Goal: Information Seeking & Learning: Learn about a topic

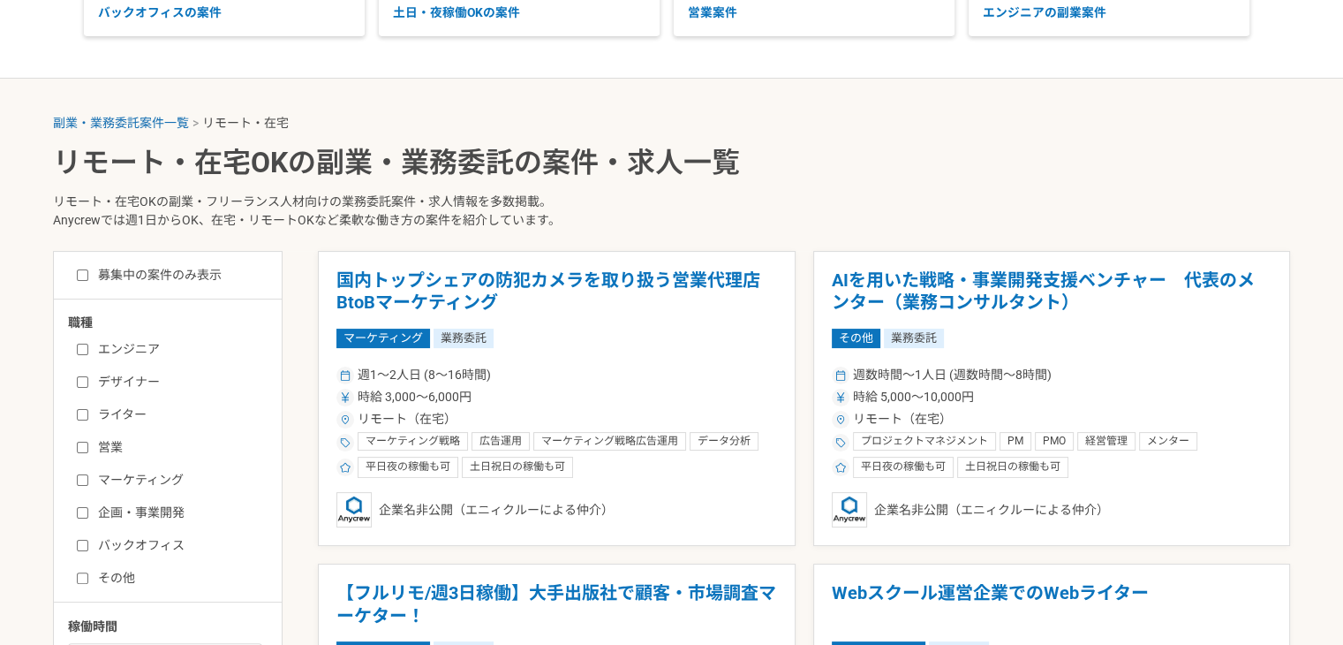
scroll to position [279, 0]
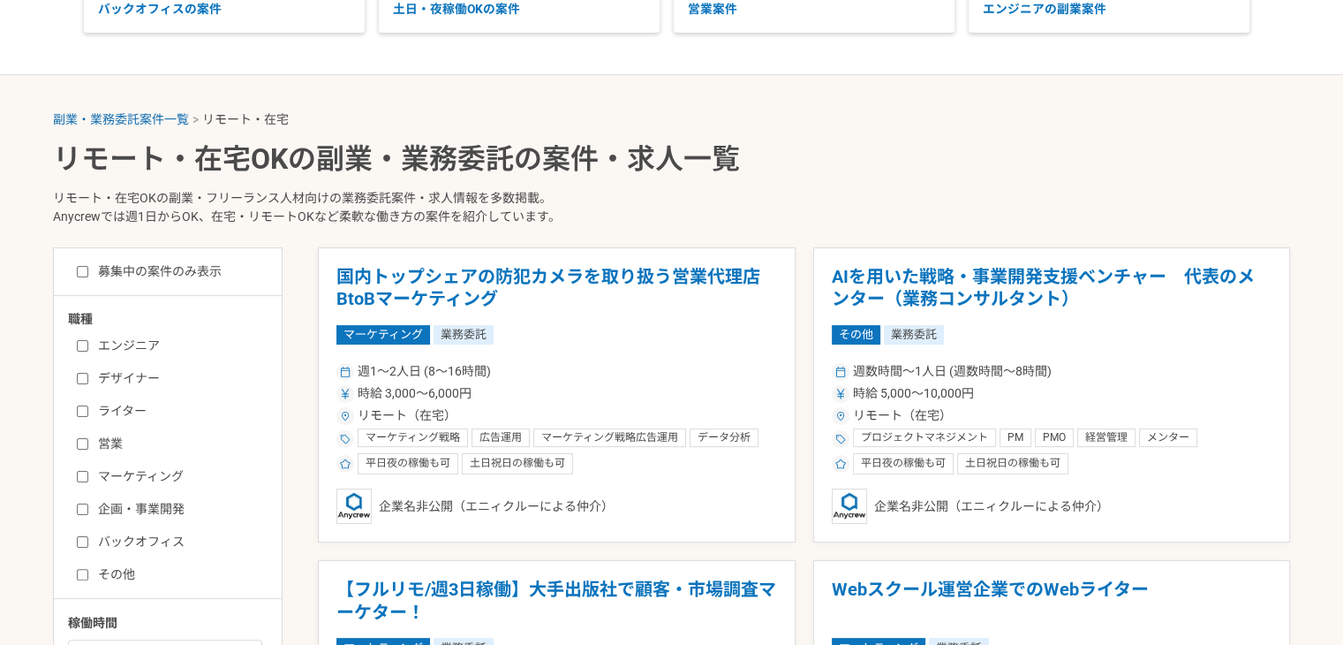
click at [78, 344] on input "エンジニア" at bounding box center [82, 345] width 11 height 11
checkbox input "true"
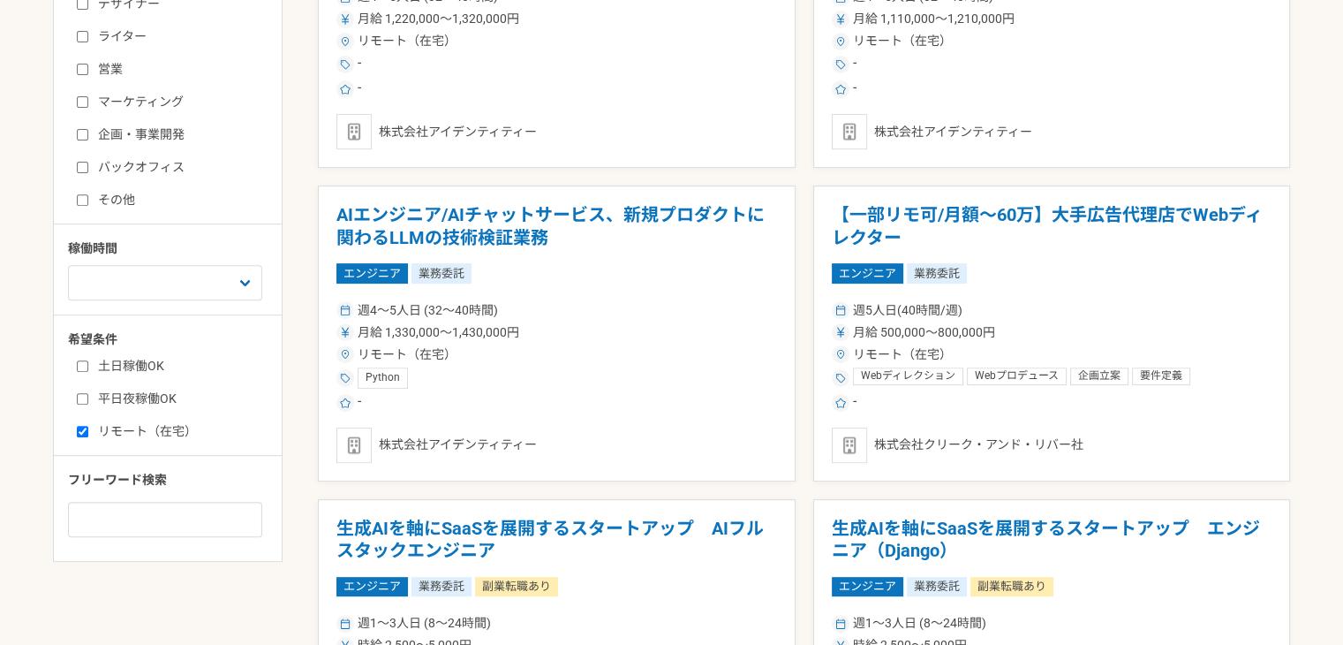
scroll to position [660, 0]
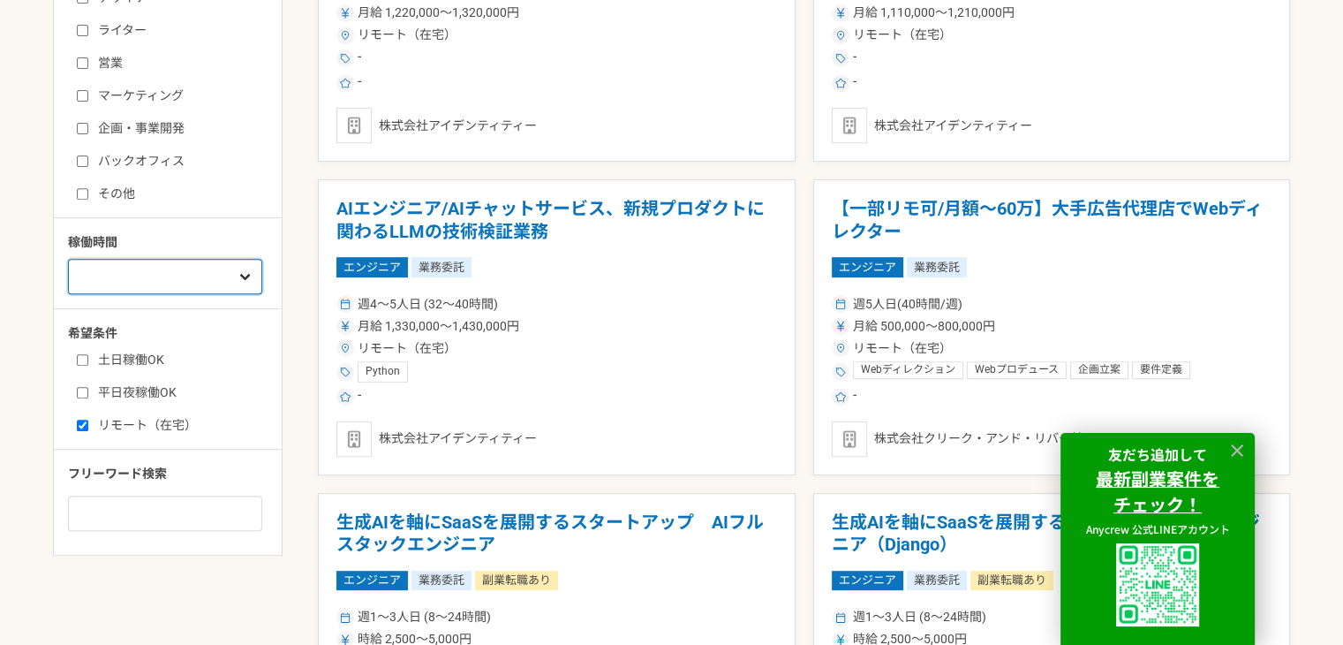
click at [201, 266] on select "週1人日（8時間）以下 週2人日（16時間）以下 週3人日（24時間）以下 週4人日（32時間）以下 週5人日（40時間）以下" at bounding box center [165, 276] width 194 height 35
click at [195, 442] on div "職種 エンジニア デザイナー ライター 営業 マーケティング 企画・事業開発 バックオフィス その他 稼働時間 週1人日（8時間）以下 週2人日（16時間）以…" at bounding box center [168, 229] width 228 height 601
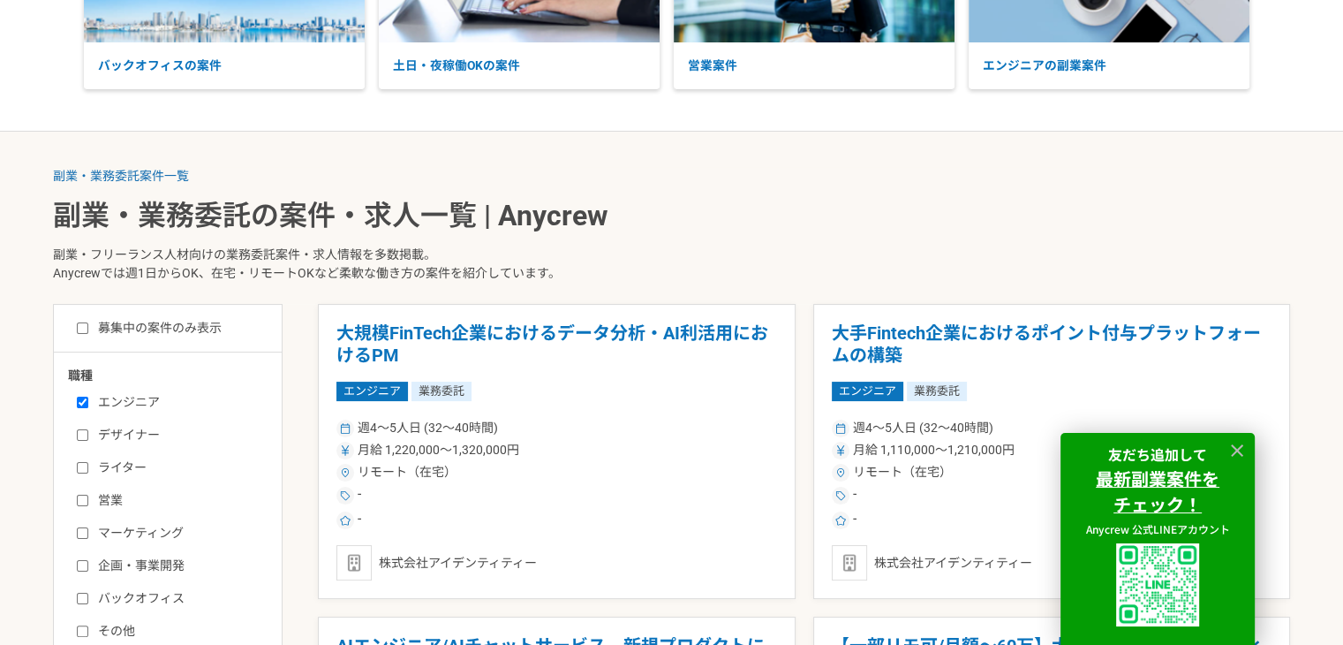
scroll to position [222, 0]
click at [184, 325] on label "募集中の案件のみ表示" at bounding box center [149, 329] width 145 height 19
click at [88, 325] on input "募集中の案件のみ表示" at bounding box center [82, 328] width 11 height 11
click at [1233, 444] on icon at bounding box center [1237, 450] width 12 height 12
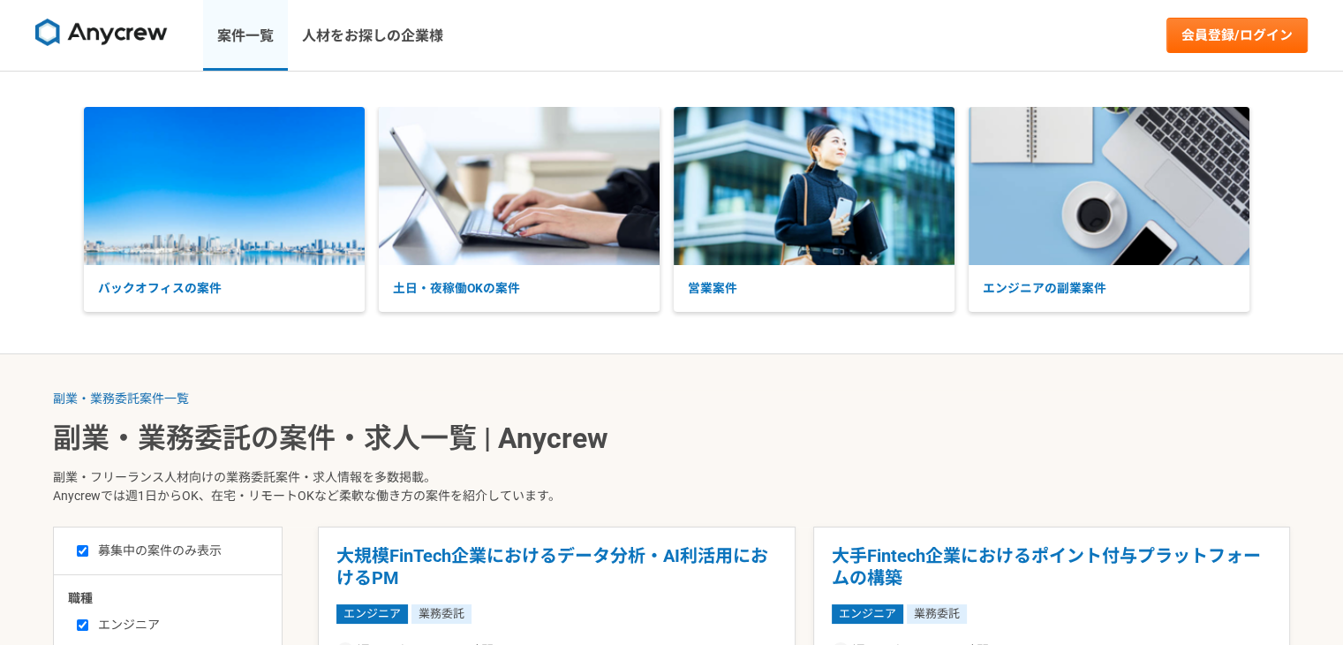
click at [248, 38] on link "案件一覧" at bounding box center [245, 35] width 85 height 71
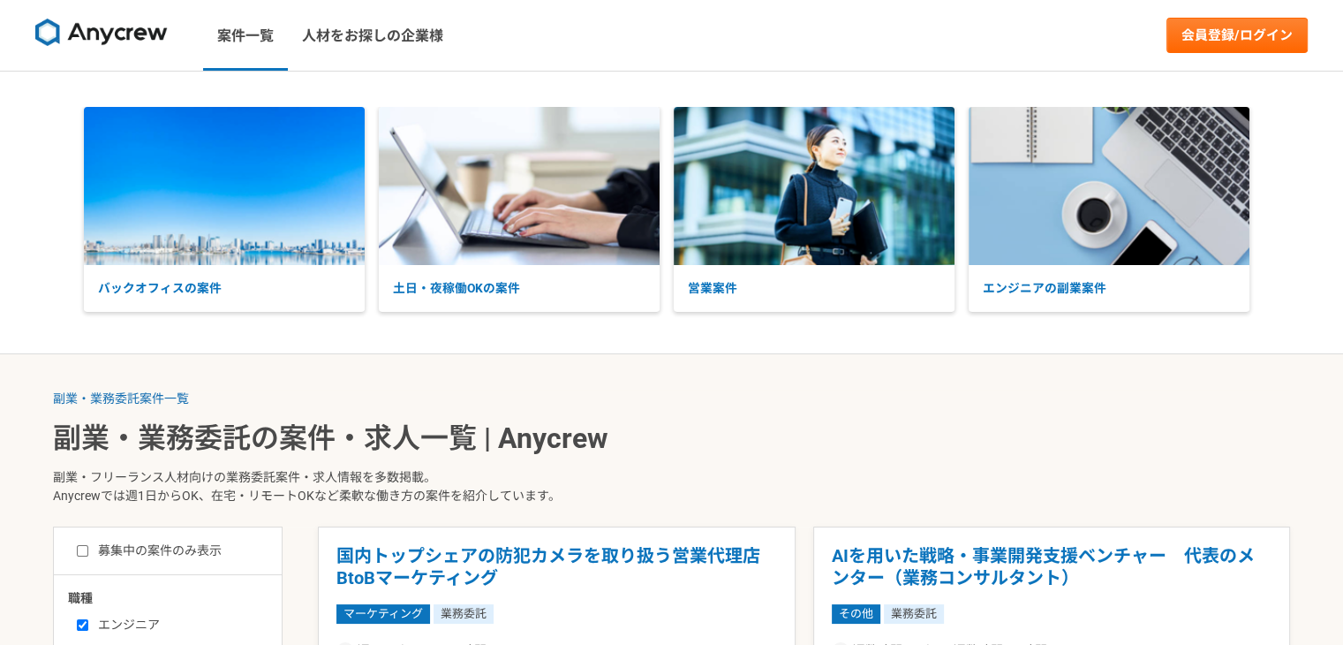
click at [105, 40] on img at bounding box center [101, 33] width 132 height 28
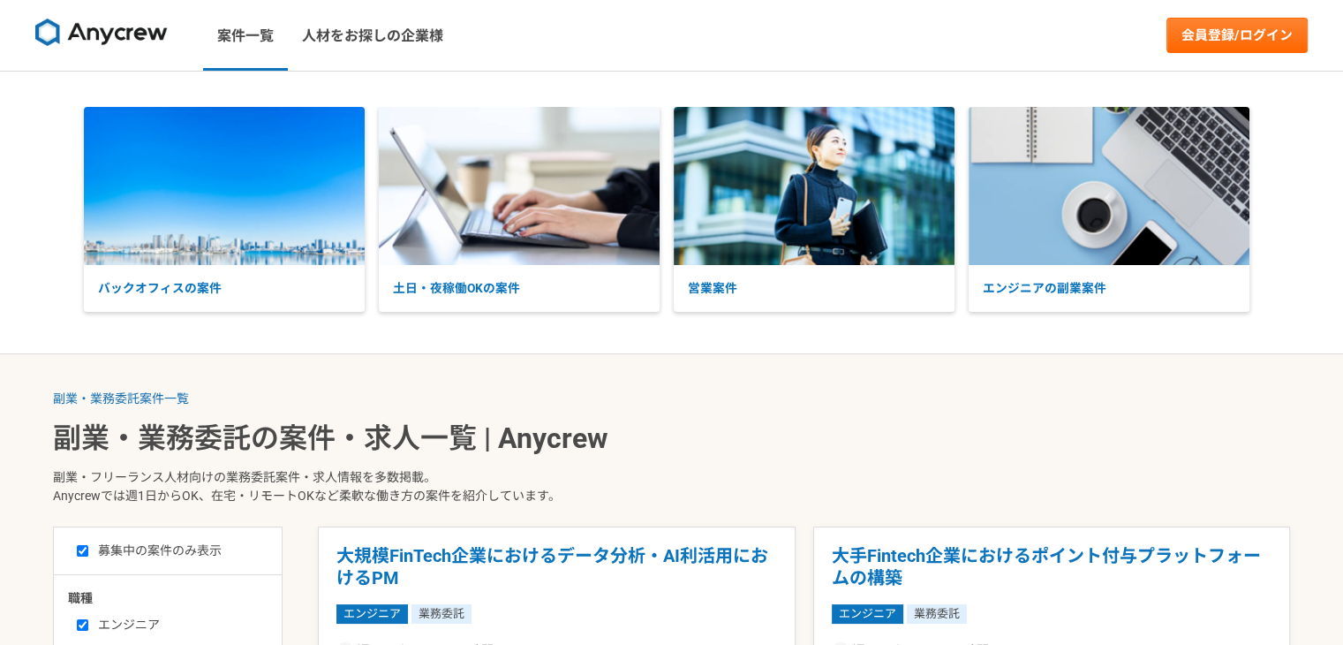
scroll to position [222, 0]
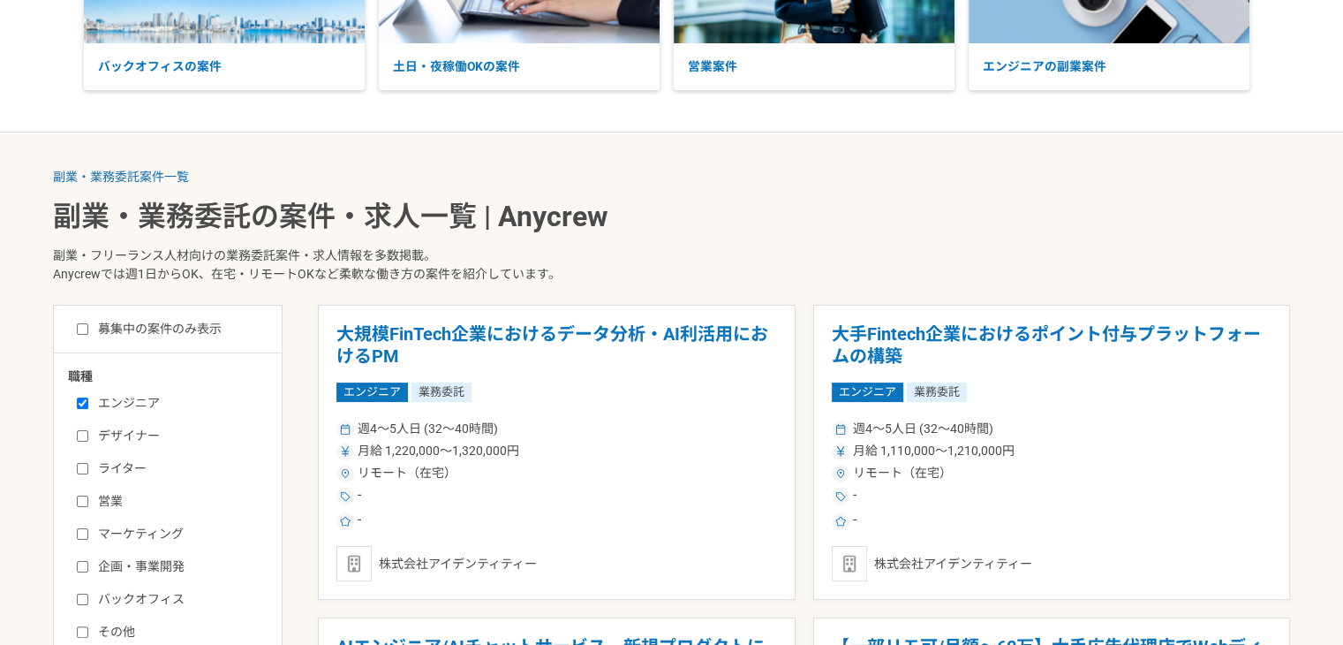
checkbox input "false"
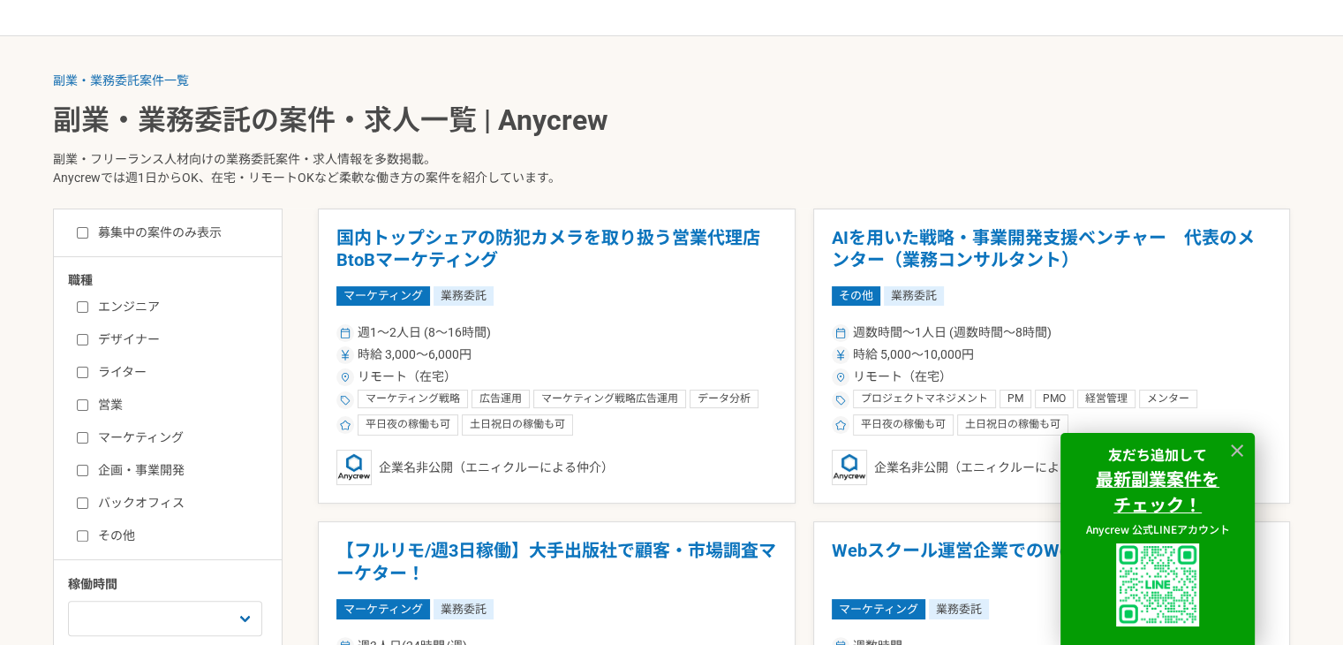
scroll to position [318, 0]
click at [1236, 452] on icon at bounding box center [1238, 451] width 20 height 20
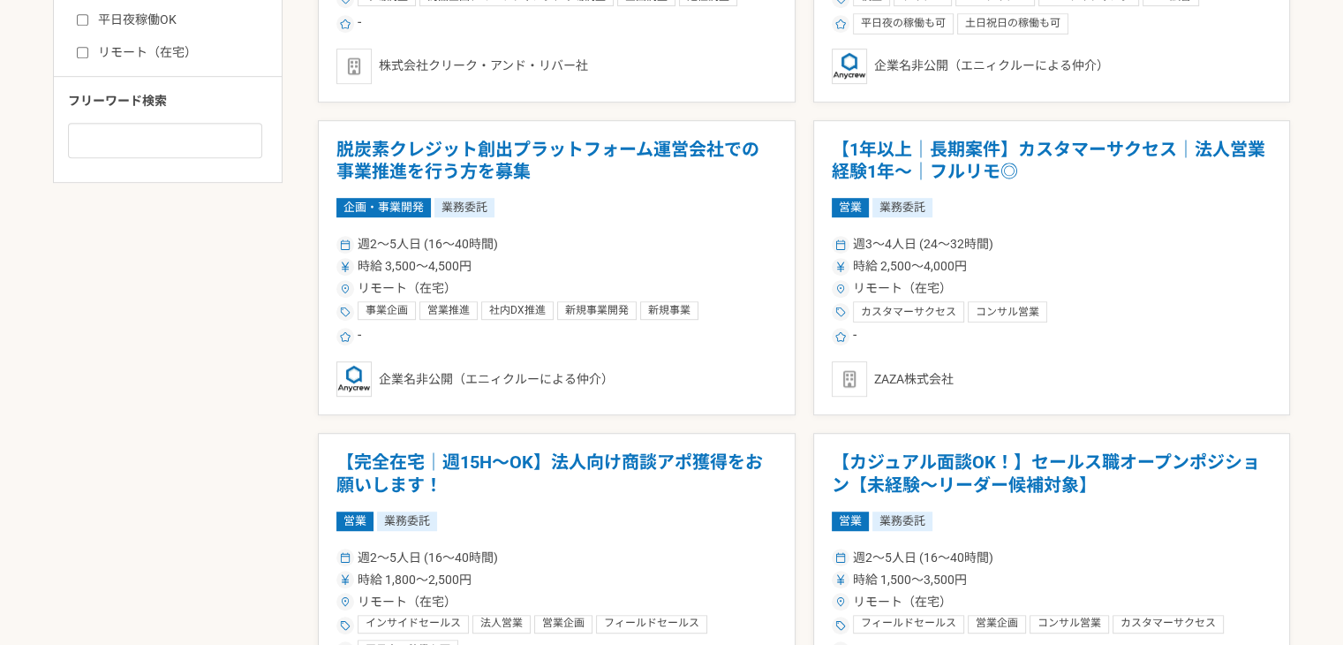
scroll to position [742, 0]
